Goal: Task Accomplishment & Management: Manage account settings

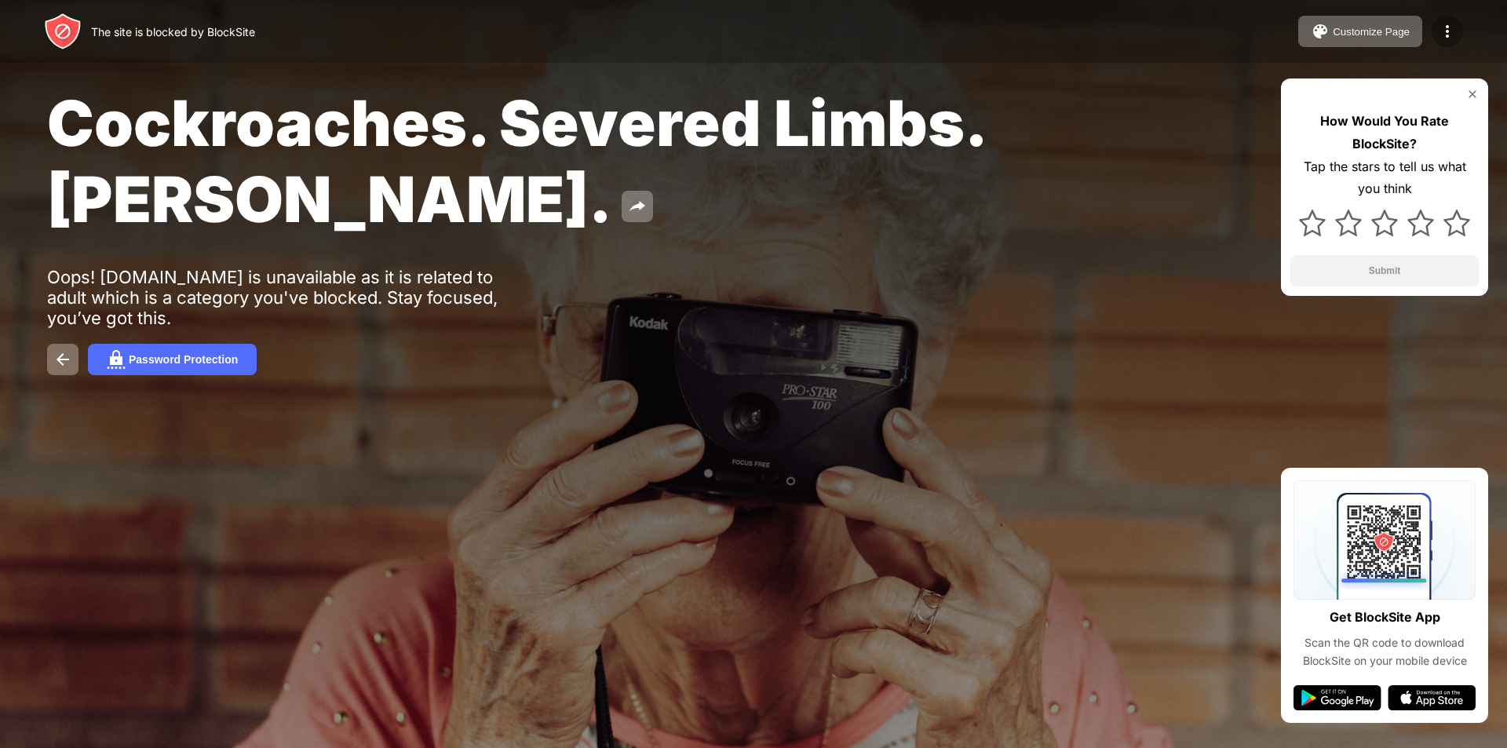
click at [1443, 32] on img at bounding box center [1447, 31] width 19 height 19
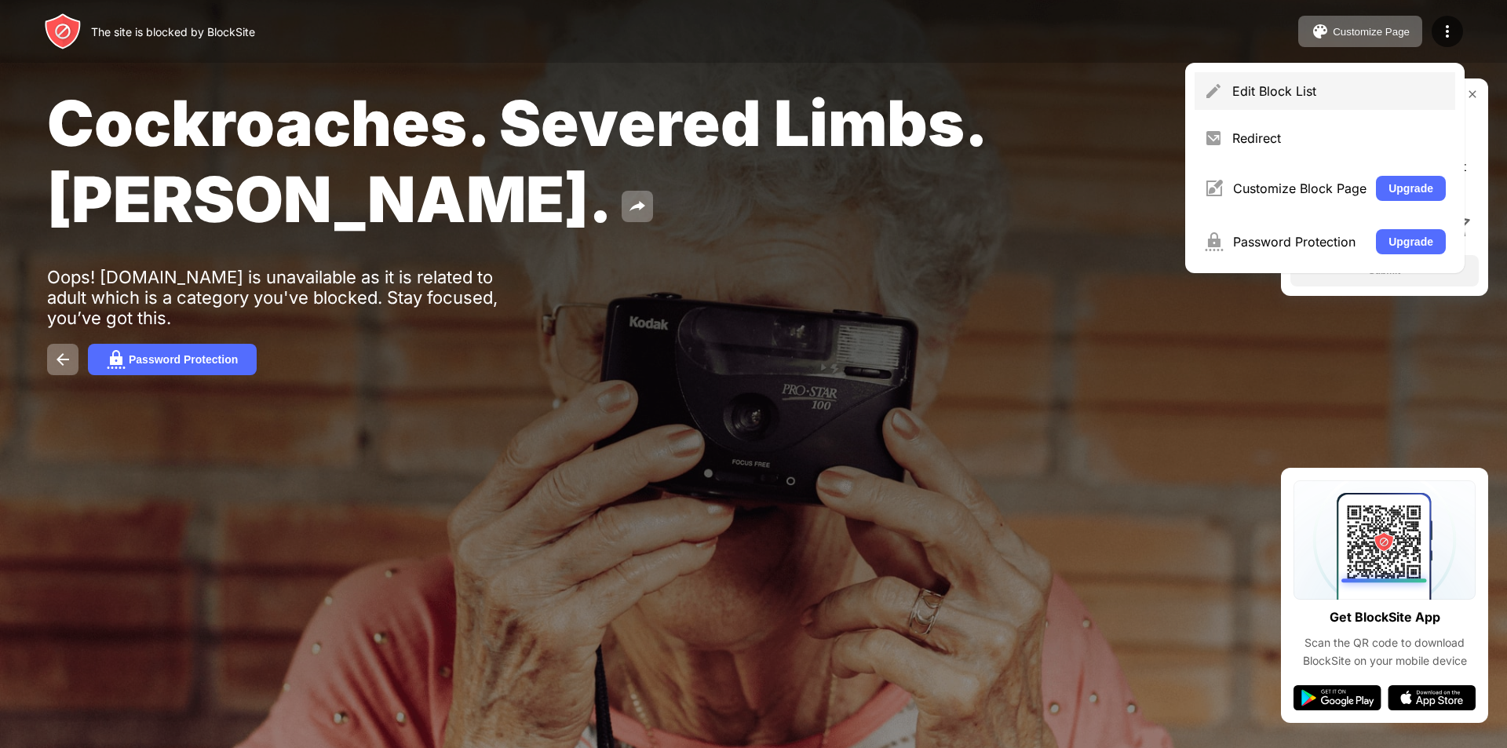
click at [1247, 92] on div "Edit Block List" at bounding box center [1339, 91] width 214 height 16
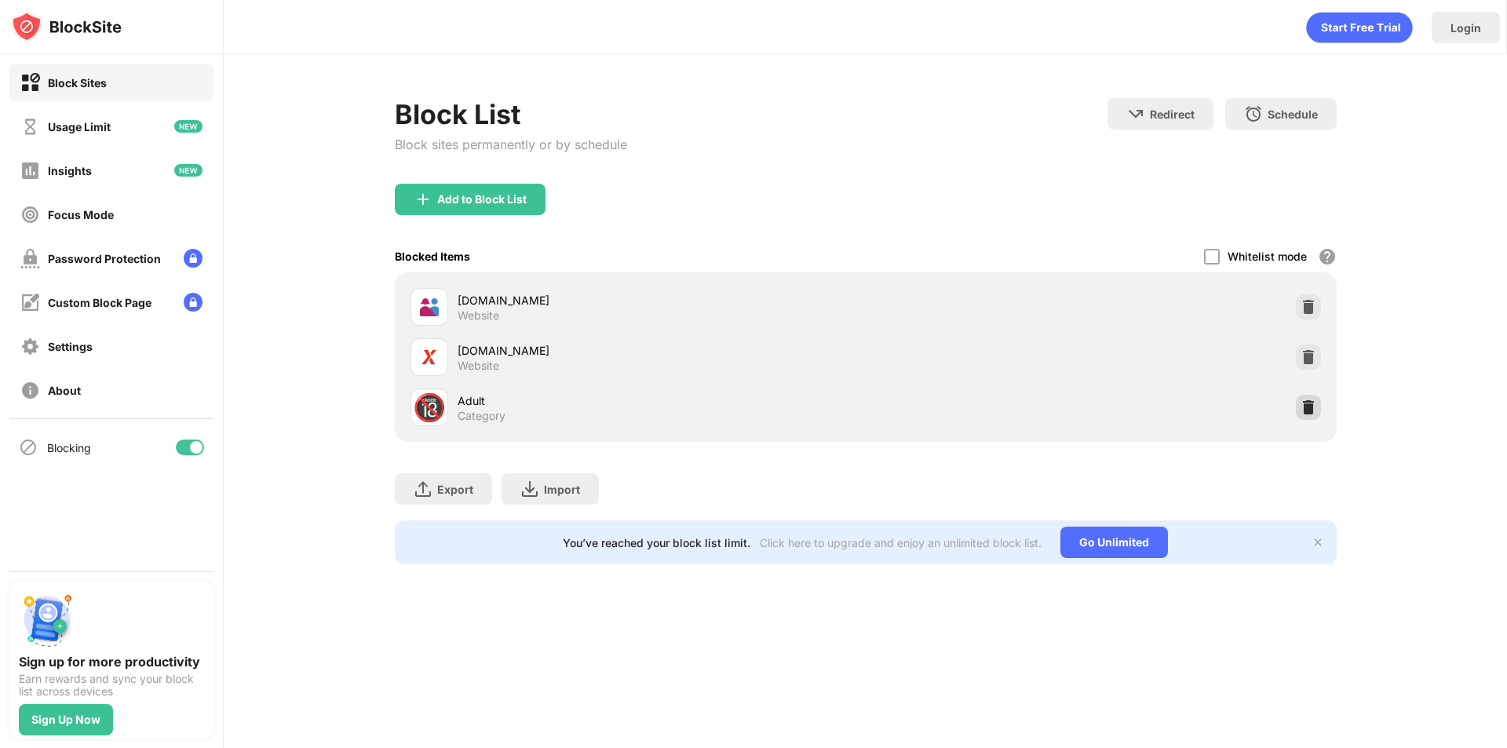
click at [1318, 407] on div at bounding box center [1308, 407] width 25 height 25
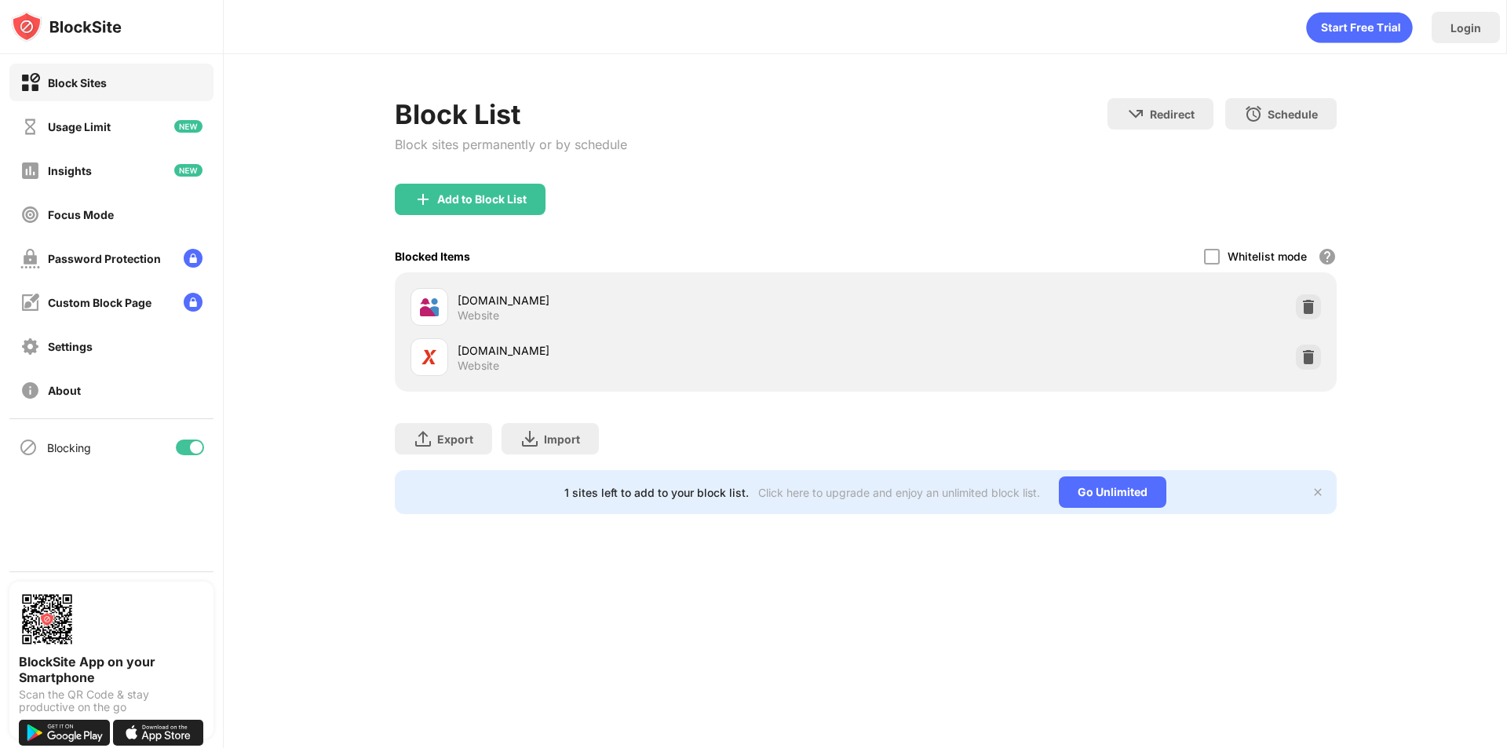
click at [447, 222] on div "Add to Block List" at bounding box center [866, 212] width 942 height 57
click at [441, 210] on div "Add to Block List" at bounding box center [470, 199] width 151 height 31
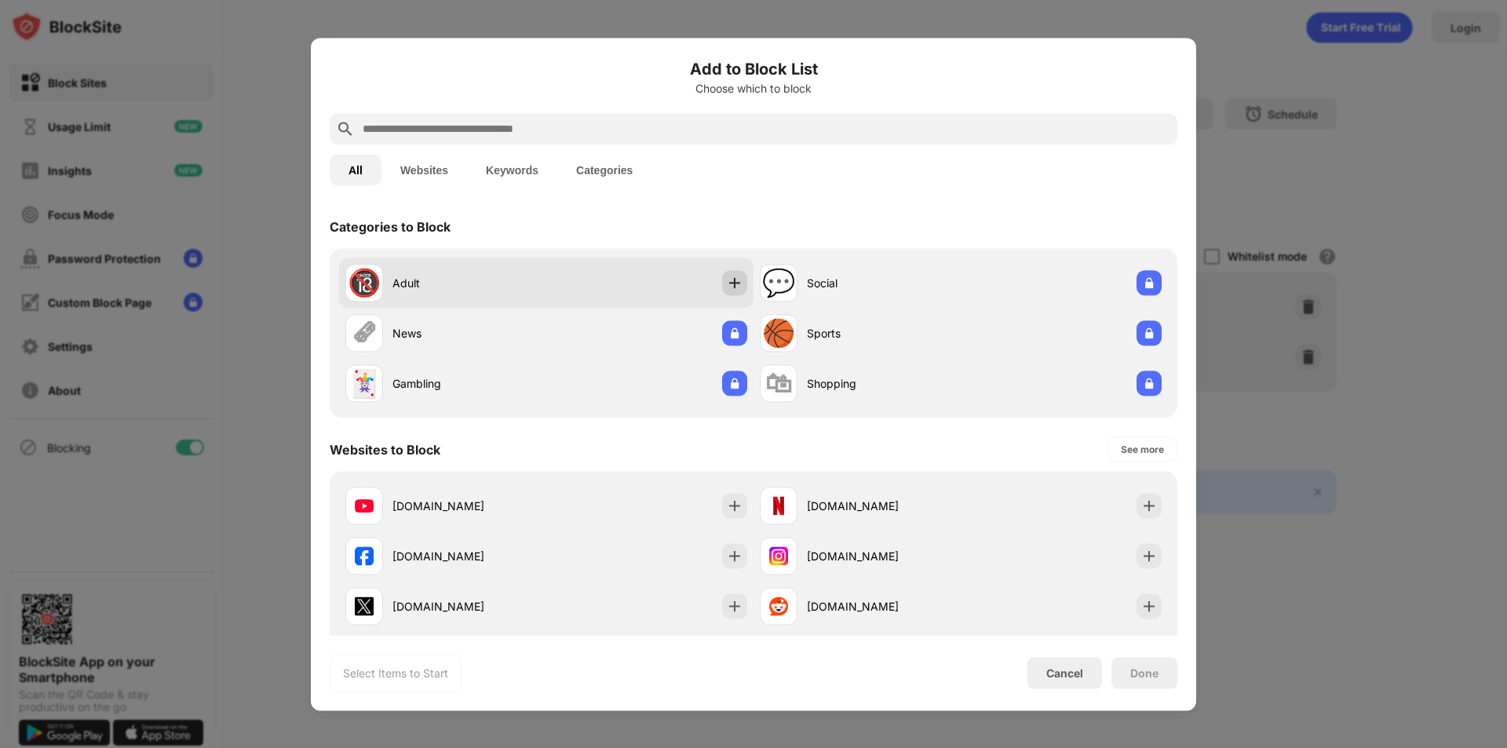
click at [728, 284] on img at bounding box center [735, 283] width 16 height 16
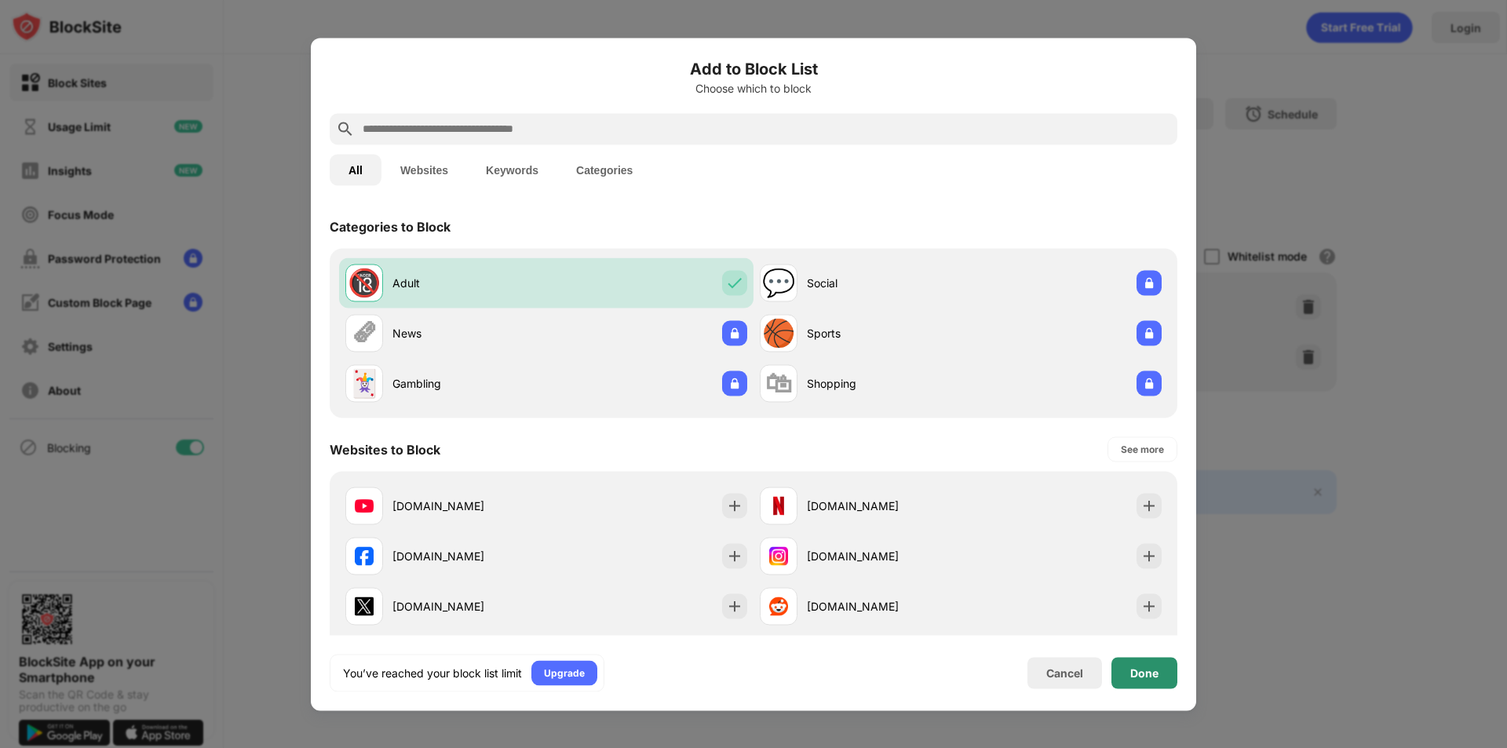
click at [1136, 666] on div "Done" at bounding box center [1144, 672] width 28 height 13
